Goal: Information Seeking & Learning: Understand process/instructions

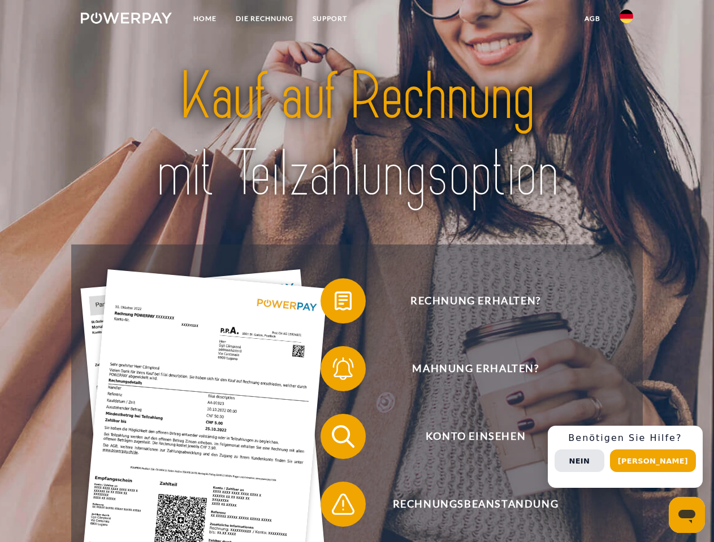
click at [126, 20] on img at bounding box center [126, 17] width 91 height 11
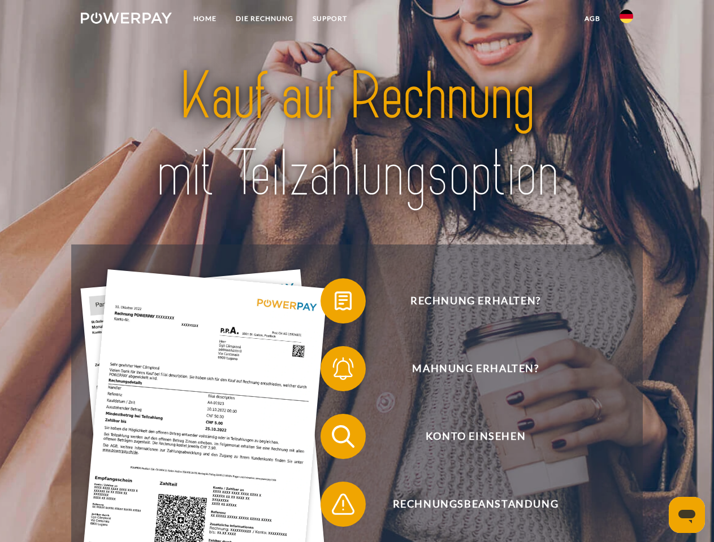
click at [626, 20] on img at bounding box center [626, 17] width 14 height 14
click at [592, 19] on link "agb" at bounding box center [592, 18] width 35 height 20
click at [334, 303] on span at bounding box center [326, 301] width 56 height 56
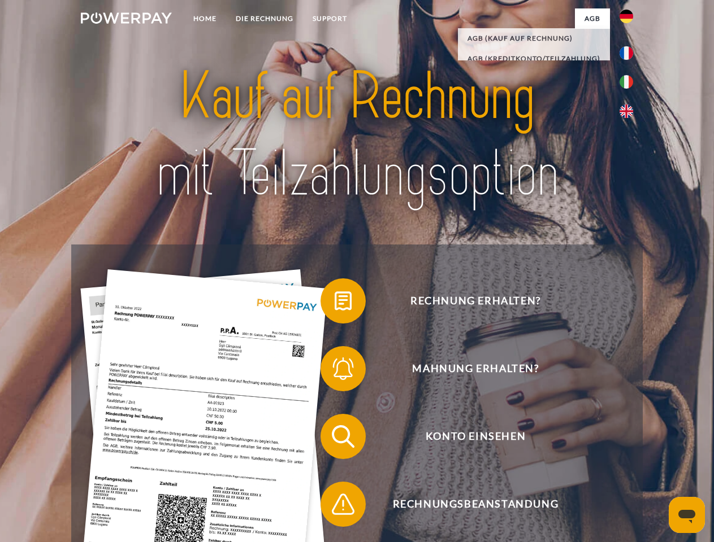
click at [334, 371] on span at bounding box center [326, 369] width 56 height 56
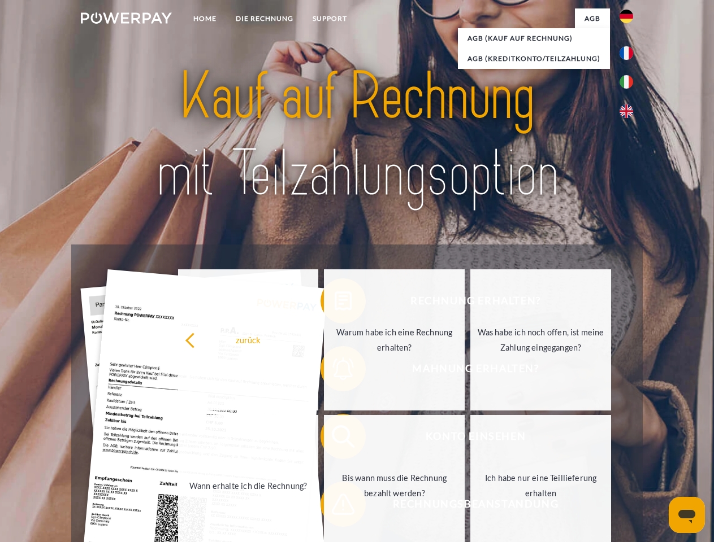
click at [334, 439] on link "Bis wann muss die Rechnung bezahlt werden?" at bounding box center [394, 485] width 141 height 141
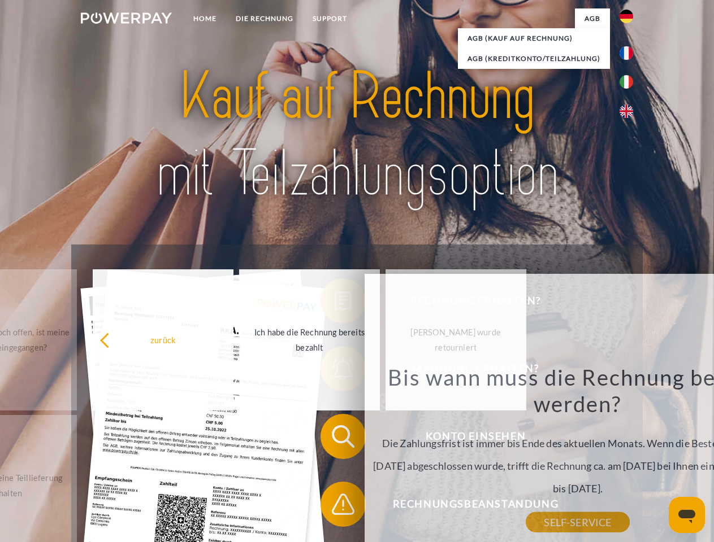
click at [334, 507] on span at bounding box center [326, 504] width 56 height 56
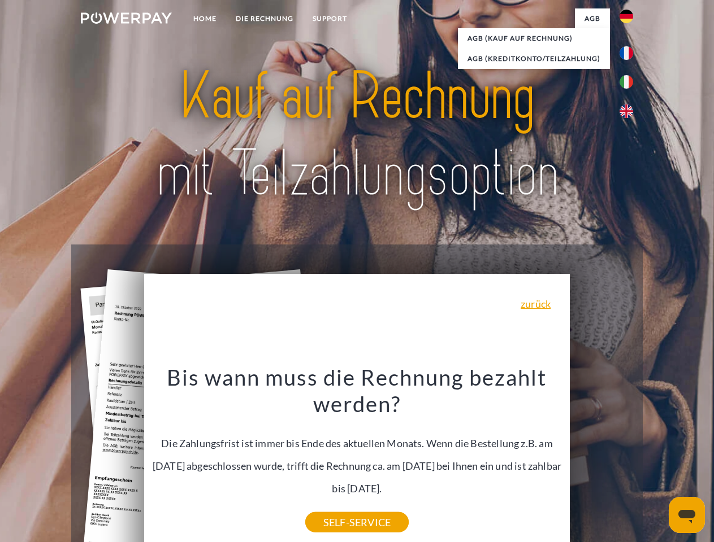
click at [629, 457] on div "Rechnung erhalten? Mahnung erhalten? Konto einsehen" at bounding box center [356, 471] width 571 height 452
click at [601, 459] on span "Konto einsehen" at bounding box center [475, 436] width 277 height 45
click at [657, 461] on header "Home DIE RECHNUNG SUPPORT" at bounding box center [357, 390] width 714 height 780
